Goal: Information Seeking & Learning: Learn about a topic

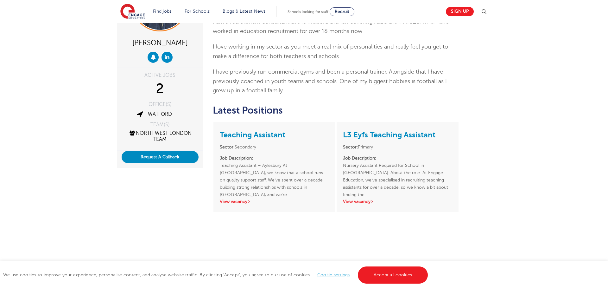
scroll to position [67, 0]
click at [363, 200] on link "View vacancy" at bounding box center [358, 201] width 31 height 5
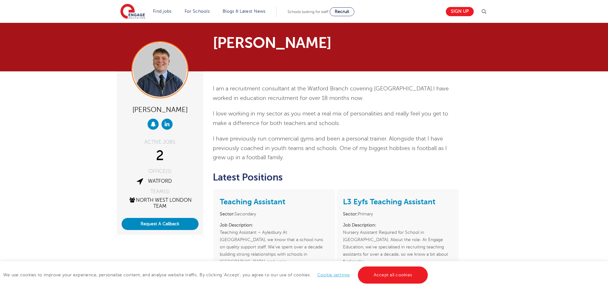
scroll to position [0, 0]
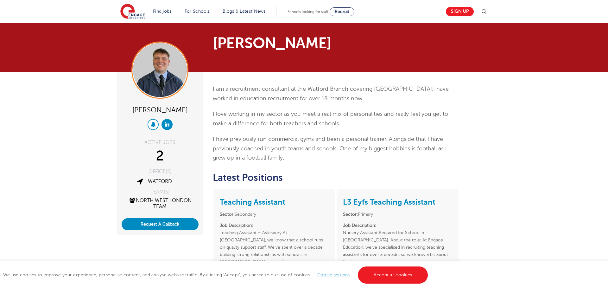
click at [154, 120] on button at bounding box center [153, 124] width 11 height 11
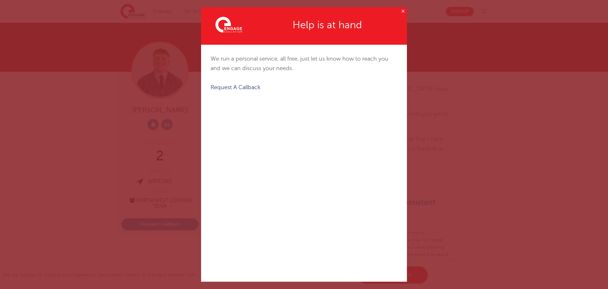
click at [402, 10] on button "✕" at bounding box center [403, 11] width 8 height 8
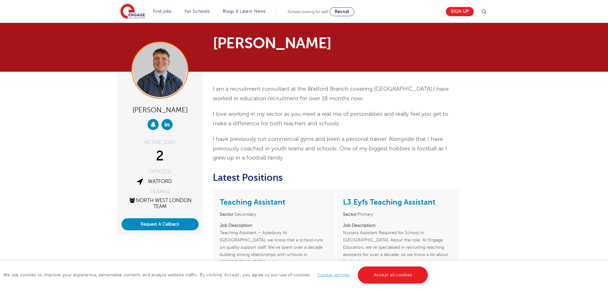
click at [167, 196] on div "TEAM(S) North West London Team" at bounding box center [160, 200] width 77 height 23
click at [167, 200] on link "North West London Team" at bounding box center [160, 203] width 63 height 12
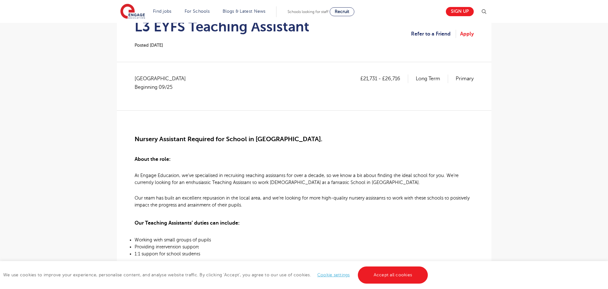
scroll to position [79, 0]
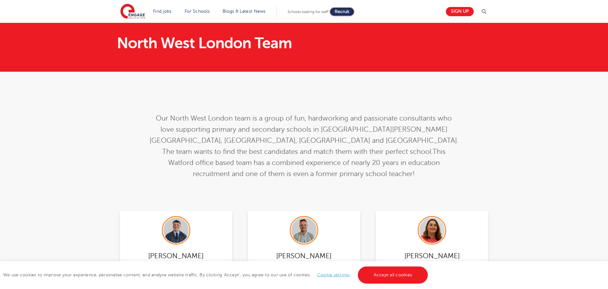
click at [347, 12] on span "Recruit" at bounding box center [342, 11] width 15 height 5
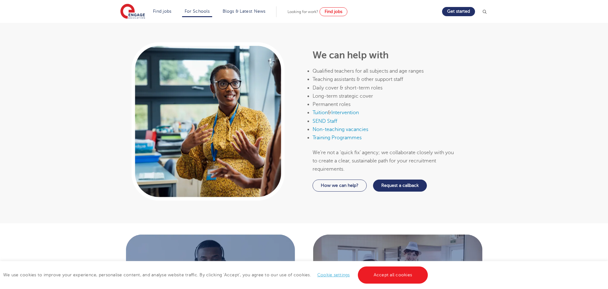
scroll to position [250, 0]
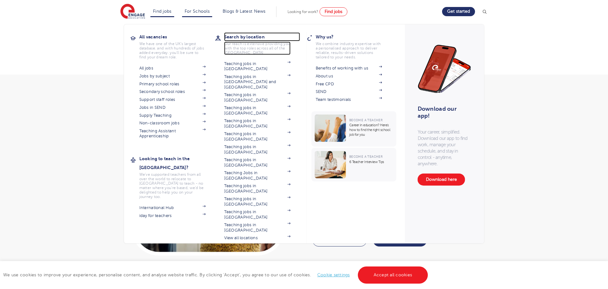
click at [235, 38] on h3 "Search by location" at bounding box center [262, 36] width 76 height 9
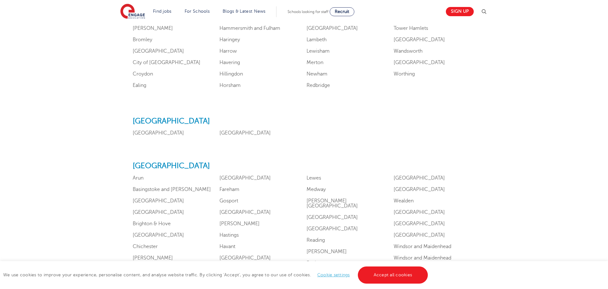
scroll to position [610, 0]
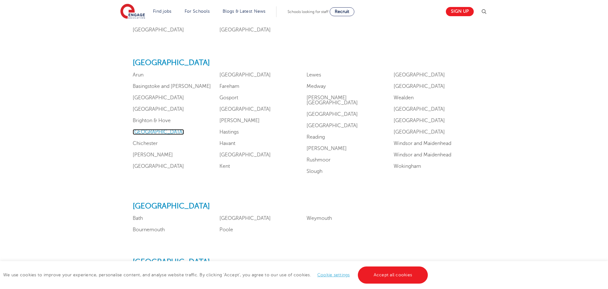
click at [149, 131] on link "Buckinghamshire" at bounding box center [158, 132] width 51 height 6
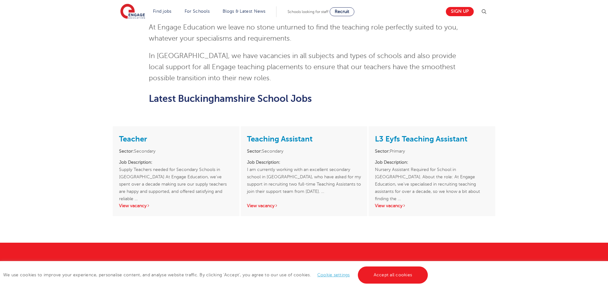
scroll to position [759, 0]
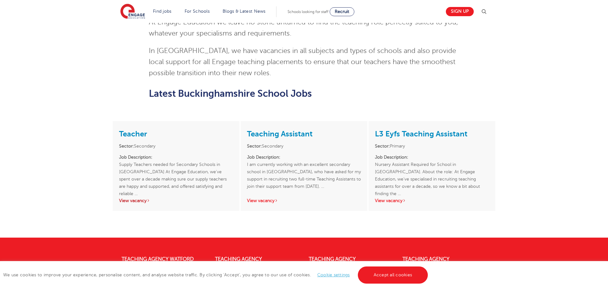
click at [141, 198] on link "View vacancy" at bounding box center [134, 200] width 31 height 5
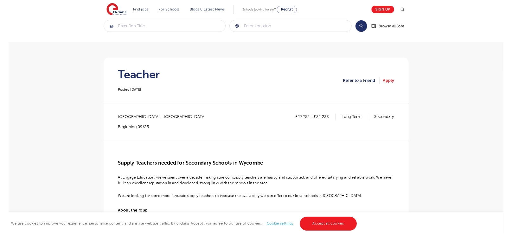
scroll to position [11, 0]
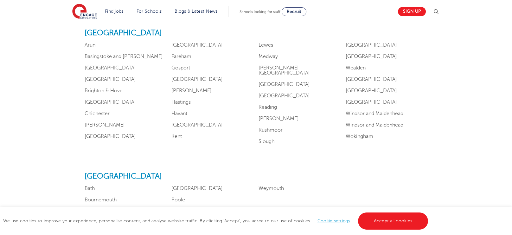
scroll to position [582, 0]
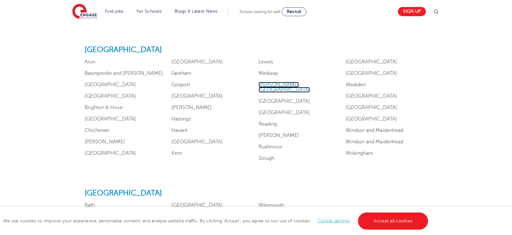
click at [269, 86] on link "[PERSON_NAME][GEOGRAPHIC_DATA]" at bounding box center [283, 87] width 51 height 11
click at [182, 143] on link "Isle of Wight" at bounding box center [196, 142] width 51 height 6
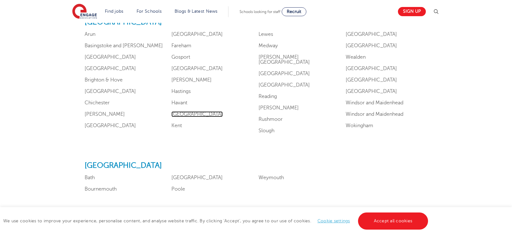
scroll to position [591, 0]
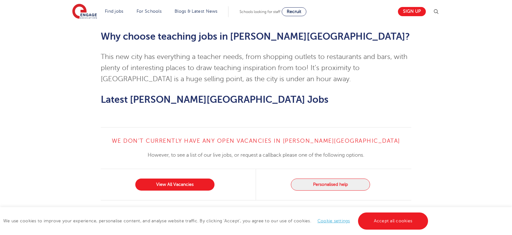
scroll to position [333, 0]
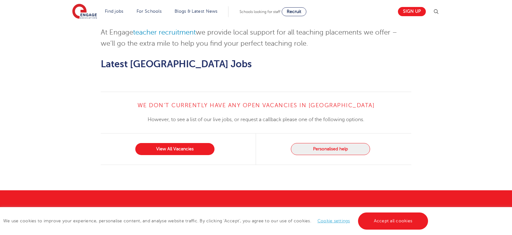
scroll to position [432, 0]
